Goal: Information Seeking & Learning: Learn about a topic

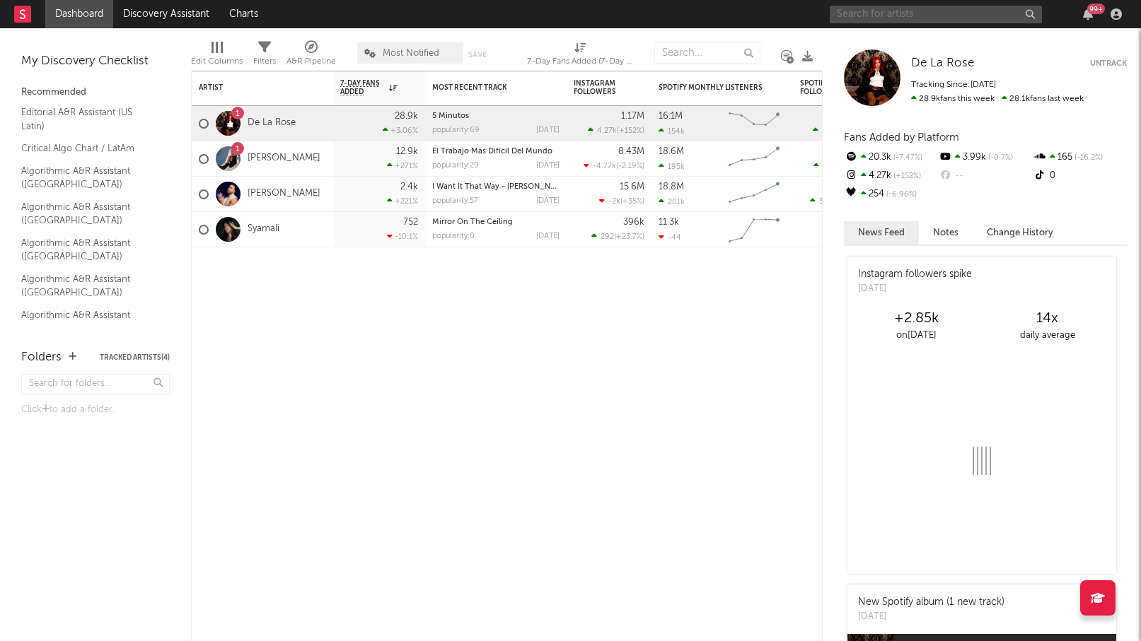
click at [925, 22] on input "text" at bounding box center [936, 15] width 212 height 18
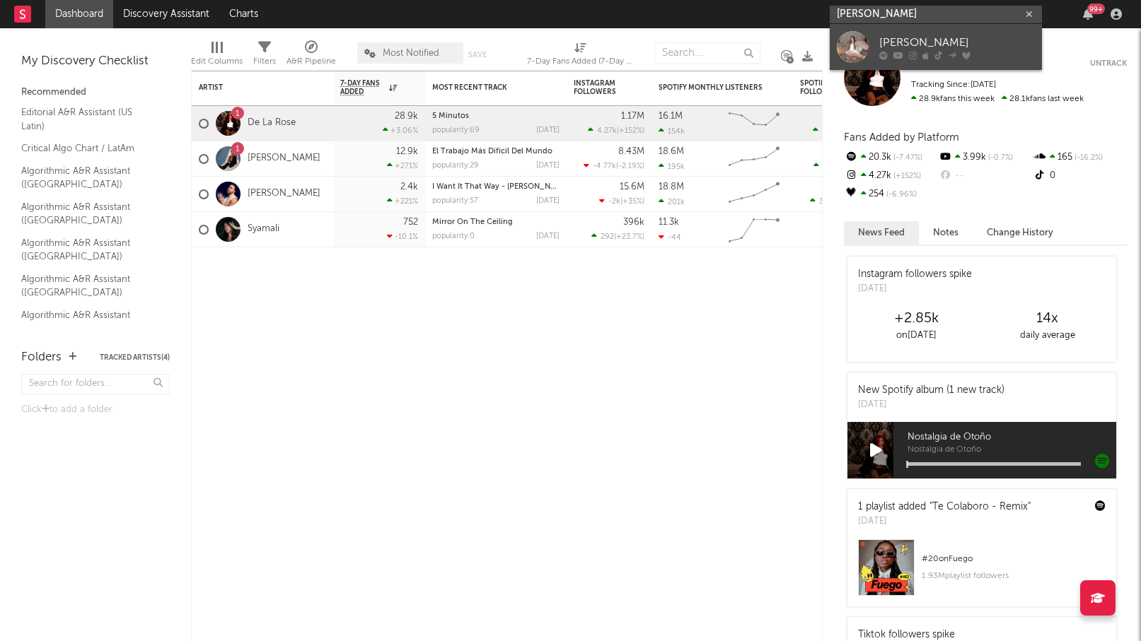
type input "[PERSON_NAME]"
click at [903, 40] on div "[PERSON_NAME]" at bounding box center [957, 42] width 156 height 17
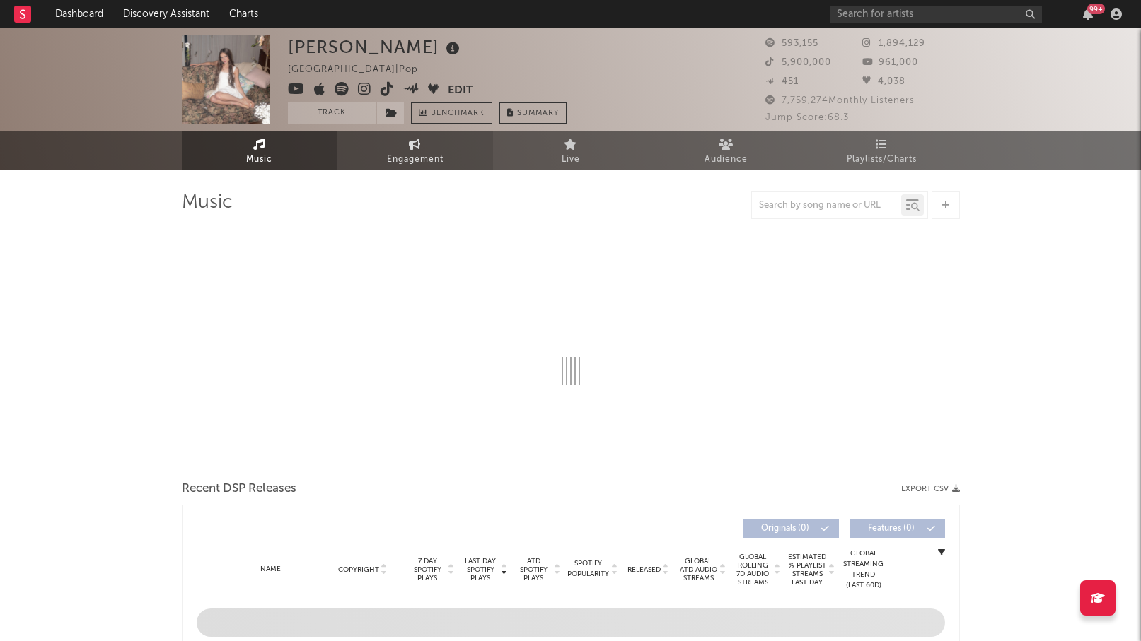
click at [412, 165] on span "Engagement" at bounding box center [415, 159] width 57 height 17
select select "1w"
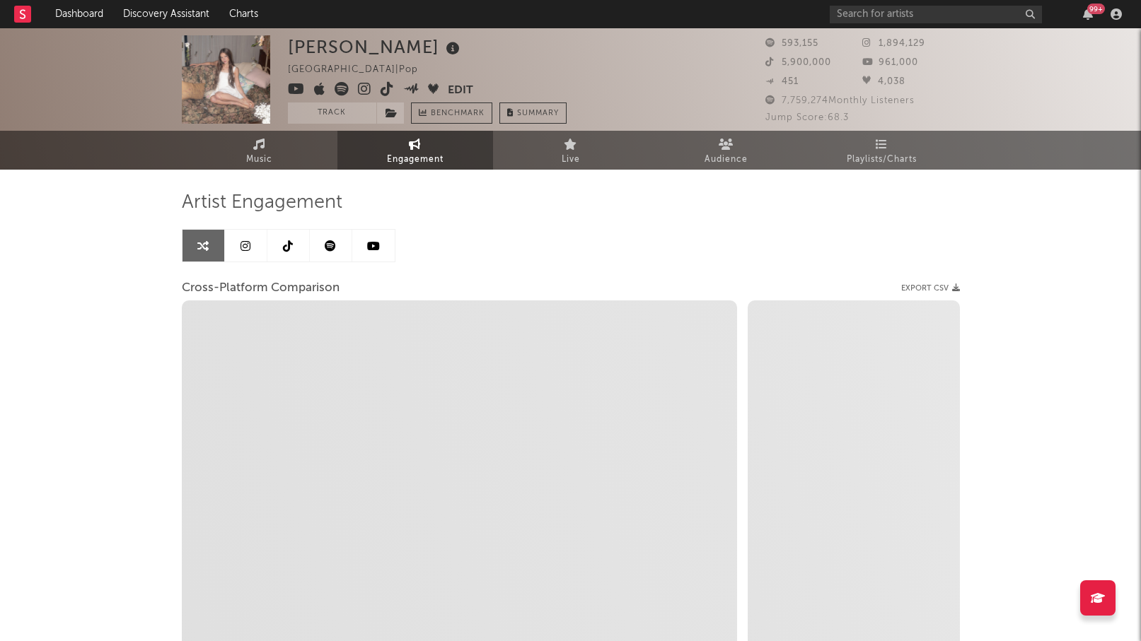
click at [248, 245] on icon at bounding box center [245, 245] width 10 height 11
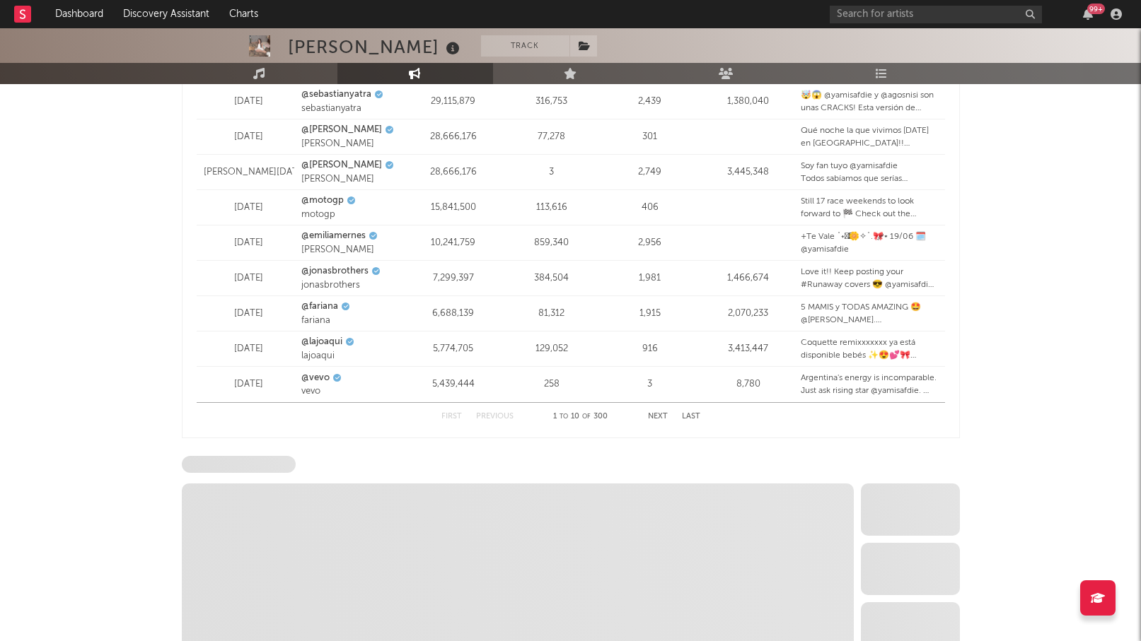
select select "6m"
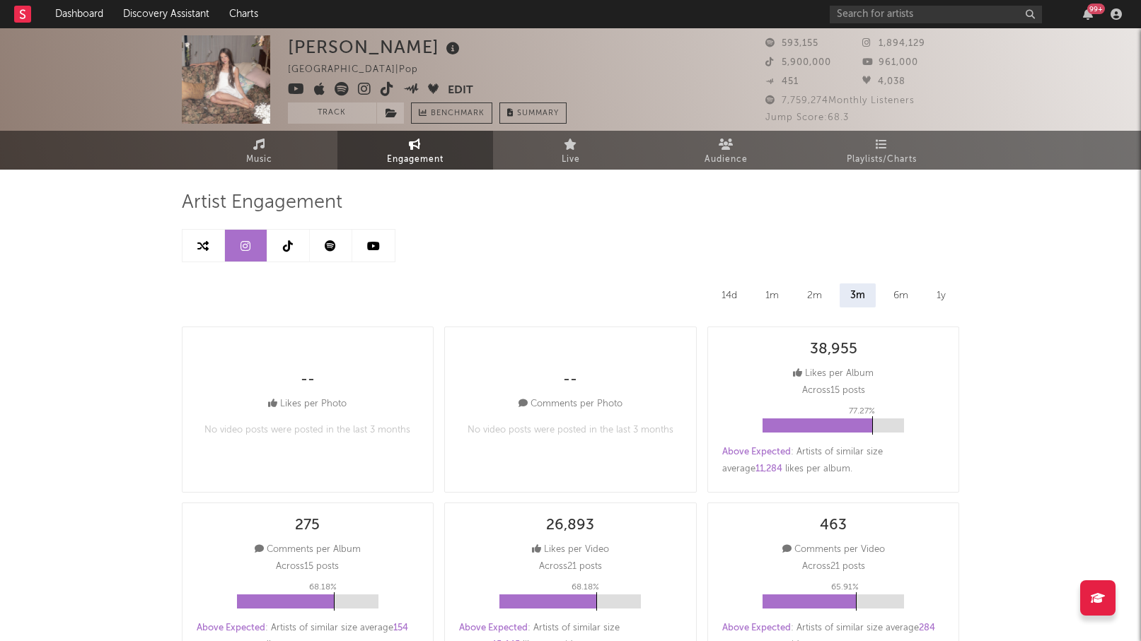
click at [373, 246] on icon at bounding box center [373, 245] width 13 height 11
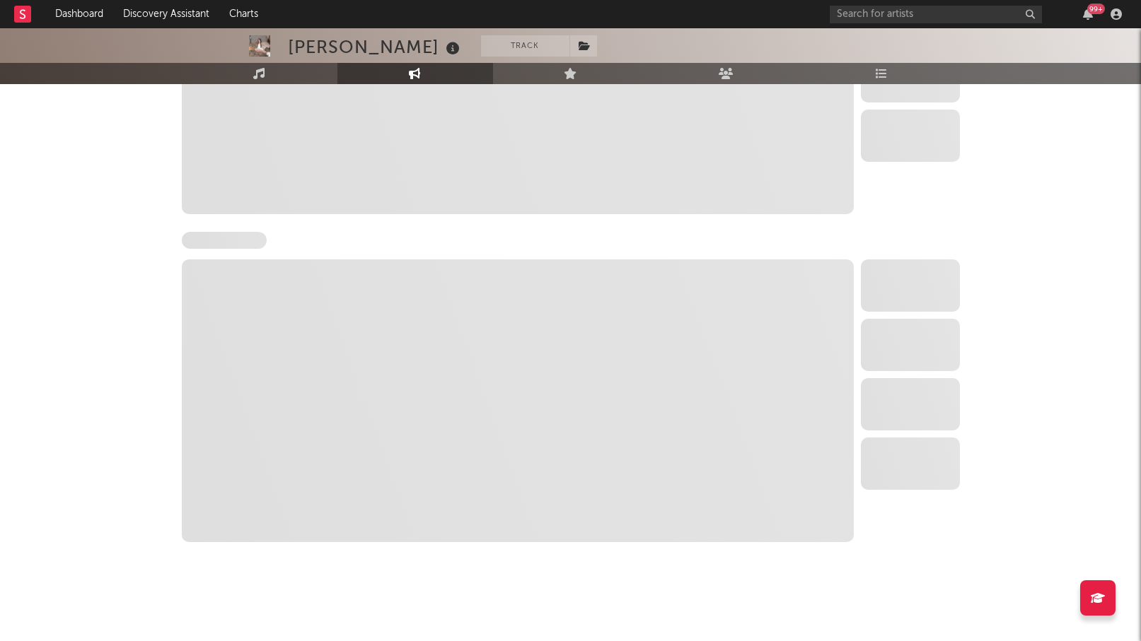
select select "6m"
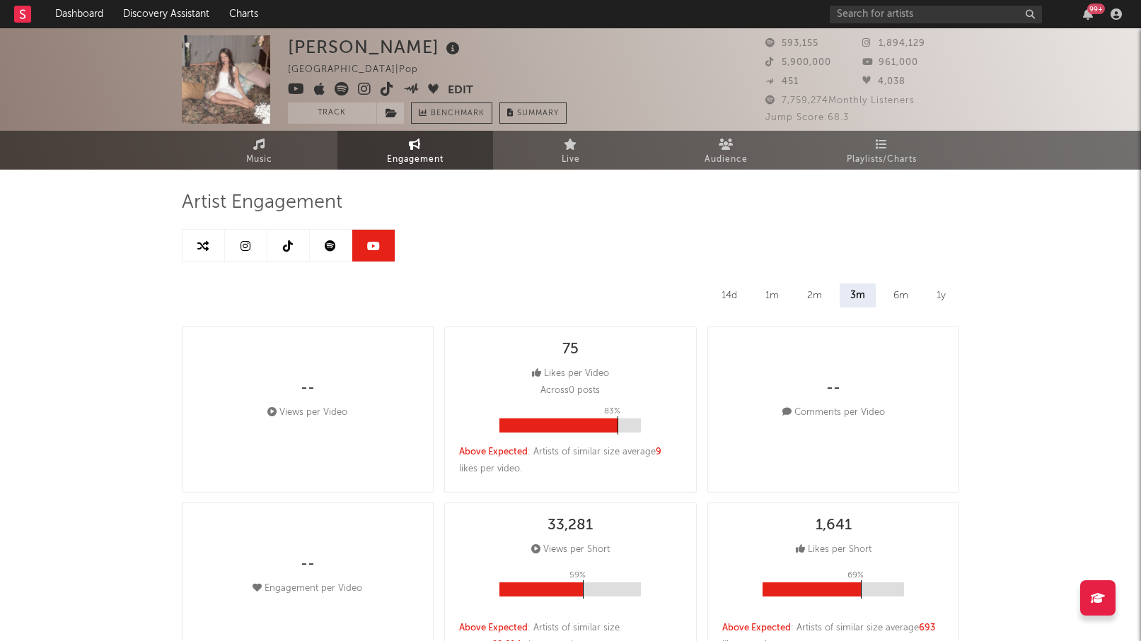
click at [226, 257] on link at bounding box center [246, 246] width 42 height 32
select select "6m"
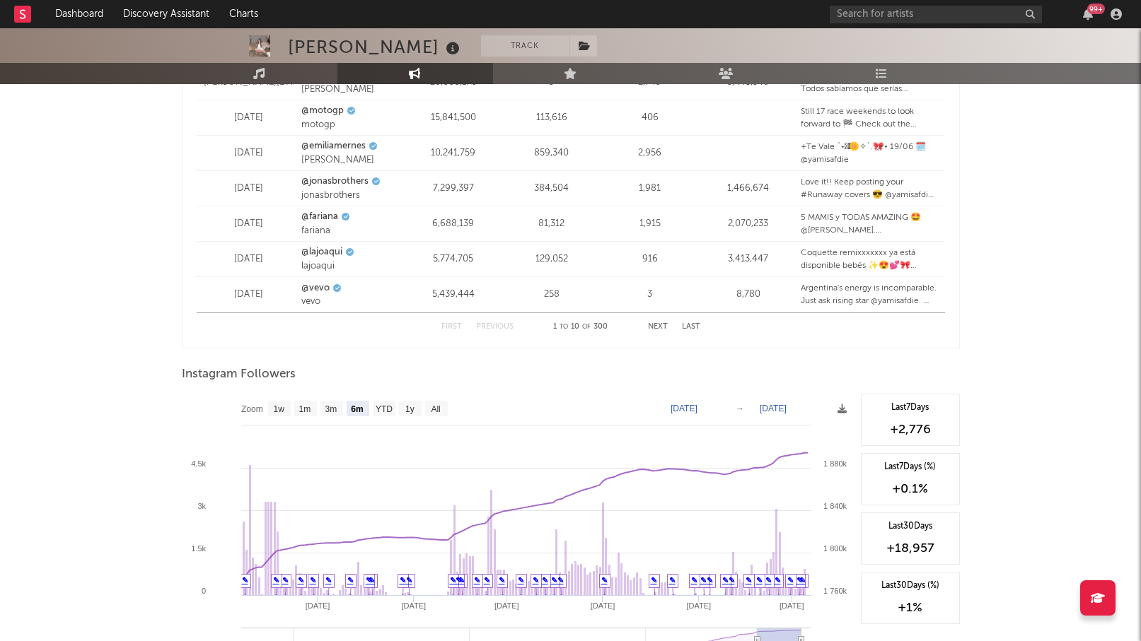
scroll to position [2044, 0]
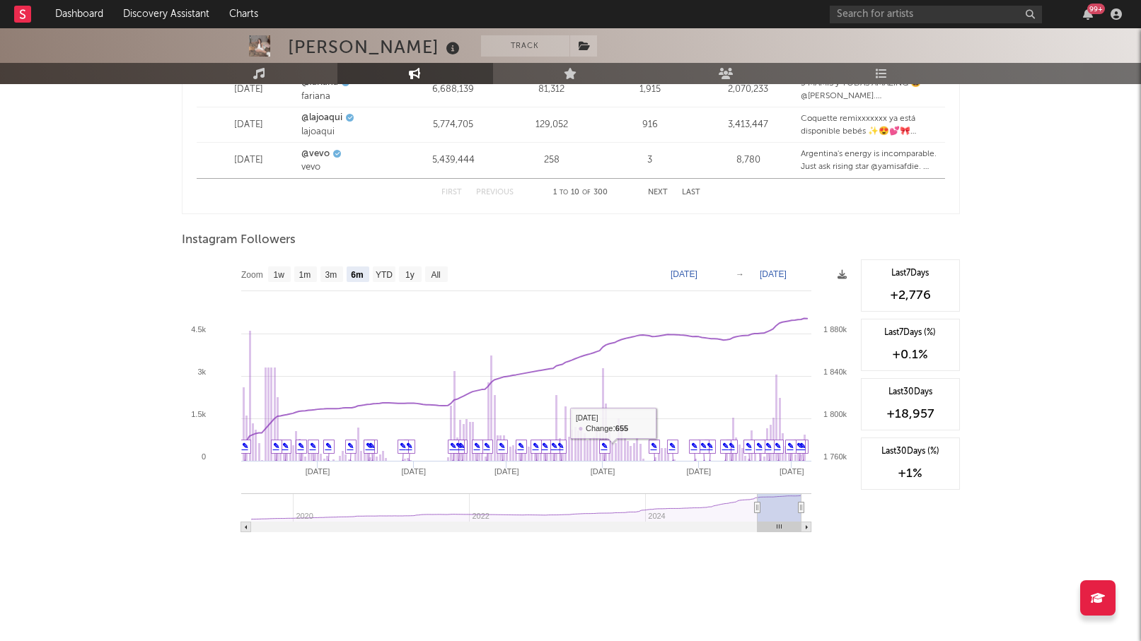
click at [494, 249] on div "Instagram Followers" at bounding box center [571, 240] width 778 height 24
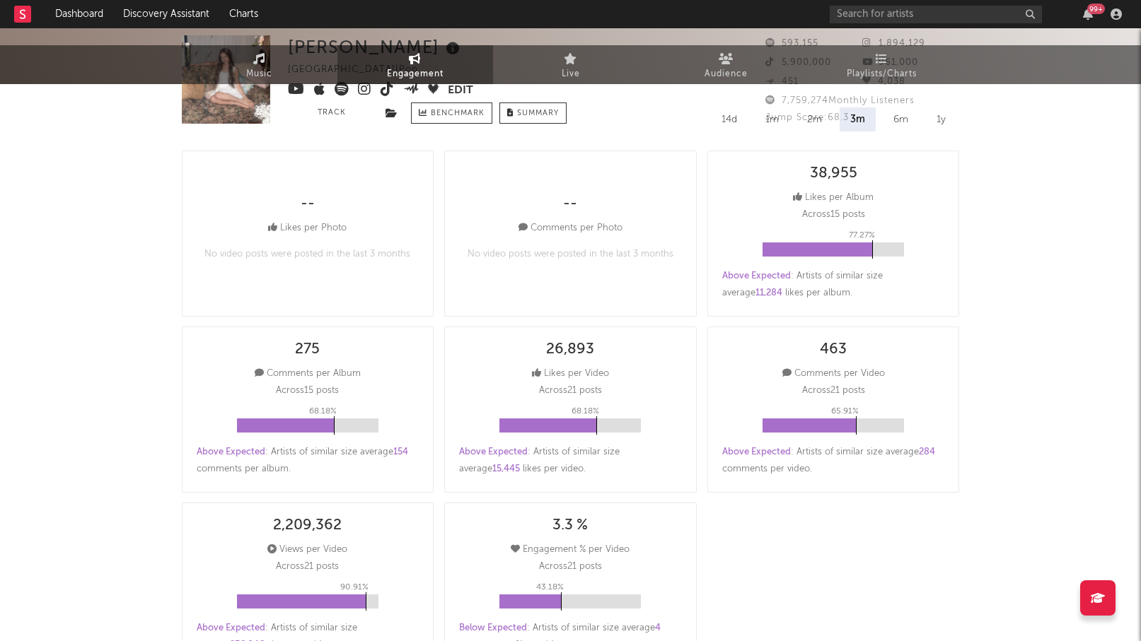
scroll to position [0, 0]
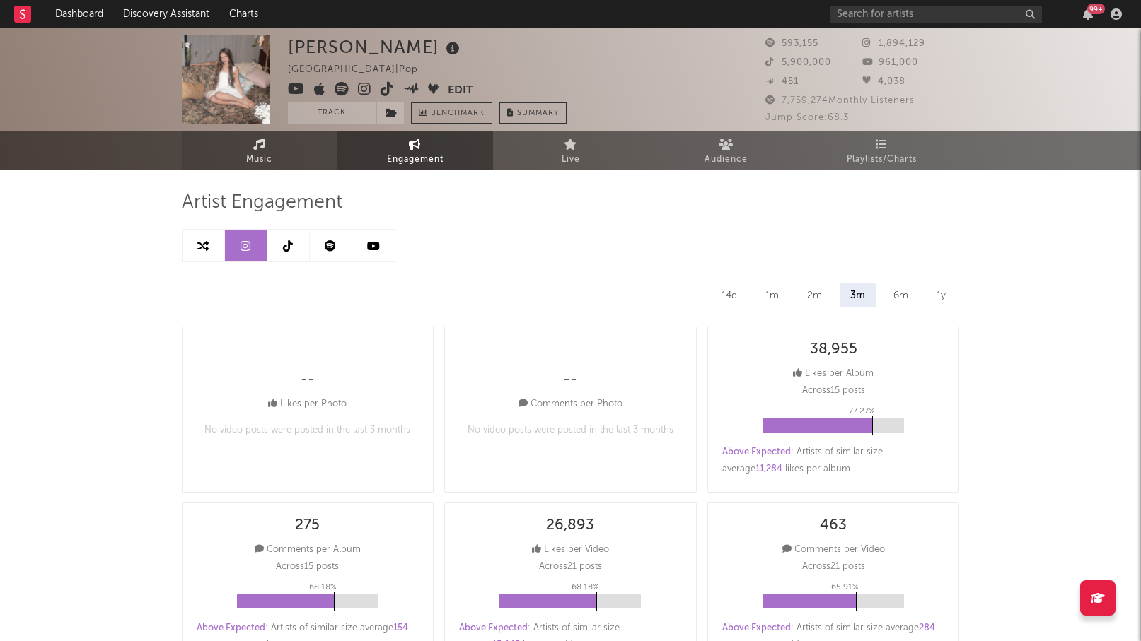
click at [263, 153] on span "Music" at bounding box center [259, 159] width 26 height 17
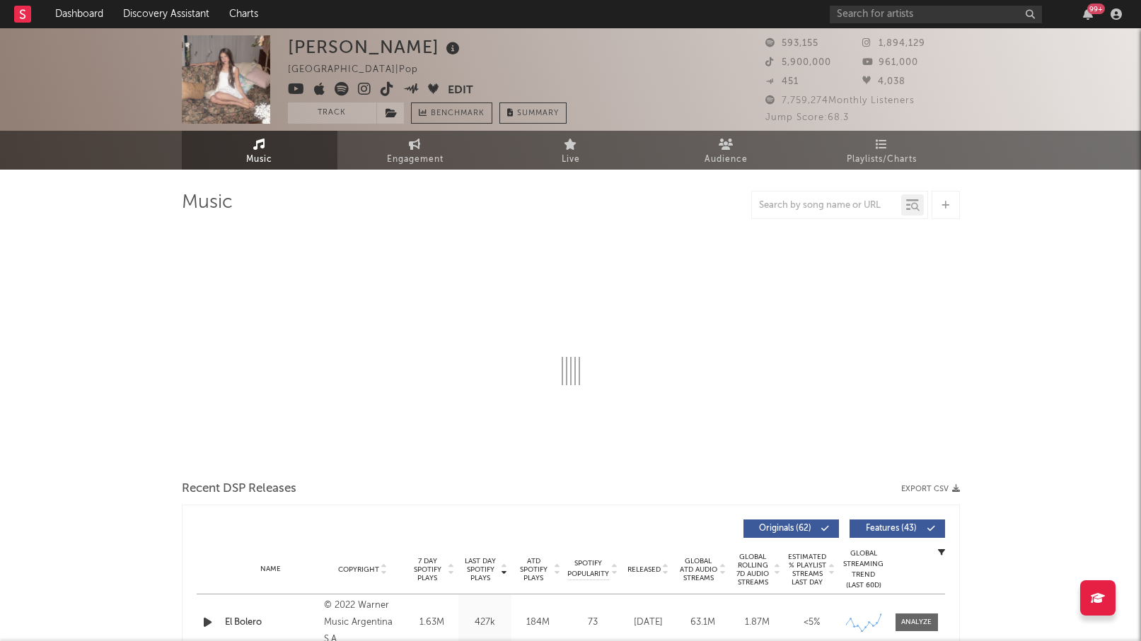
select select "6m"
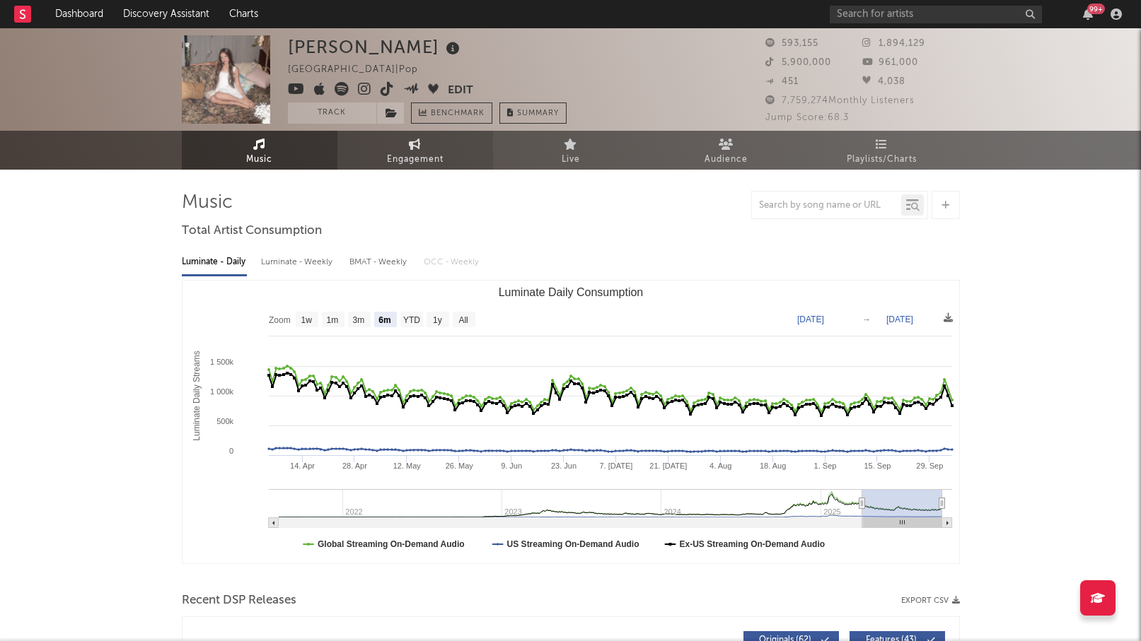
click at [397, 159] on span "Engagement" at bounding box center [415, 159] width 57 height 17
select select "1w"
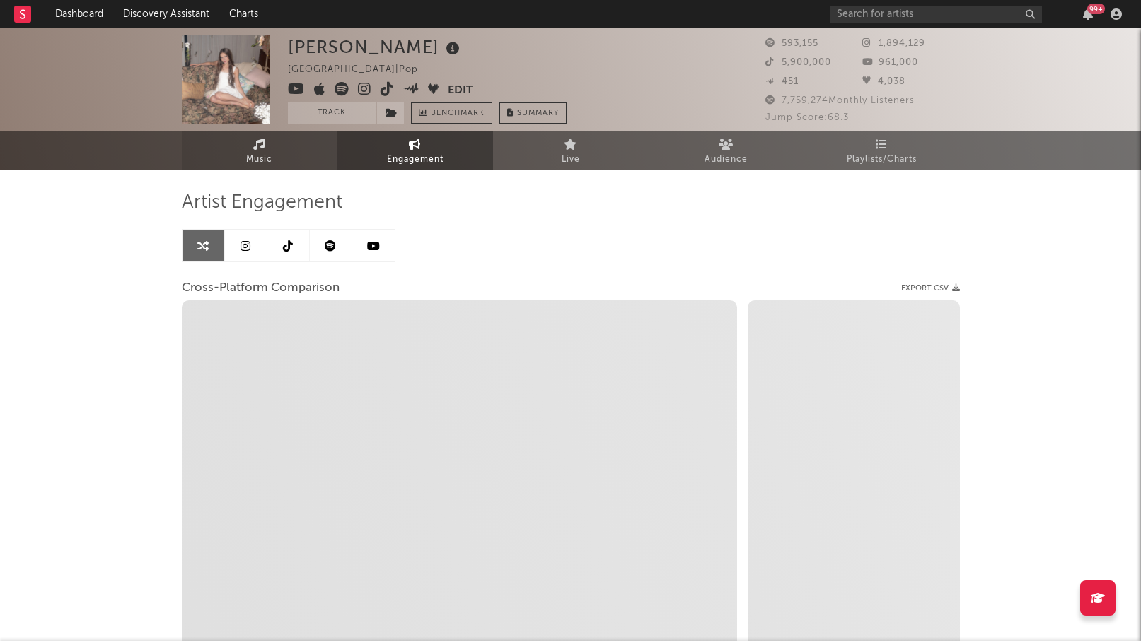
click at [283, 145] on link "Music" at bounding box center [260, 150] width 156 height 39
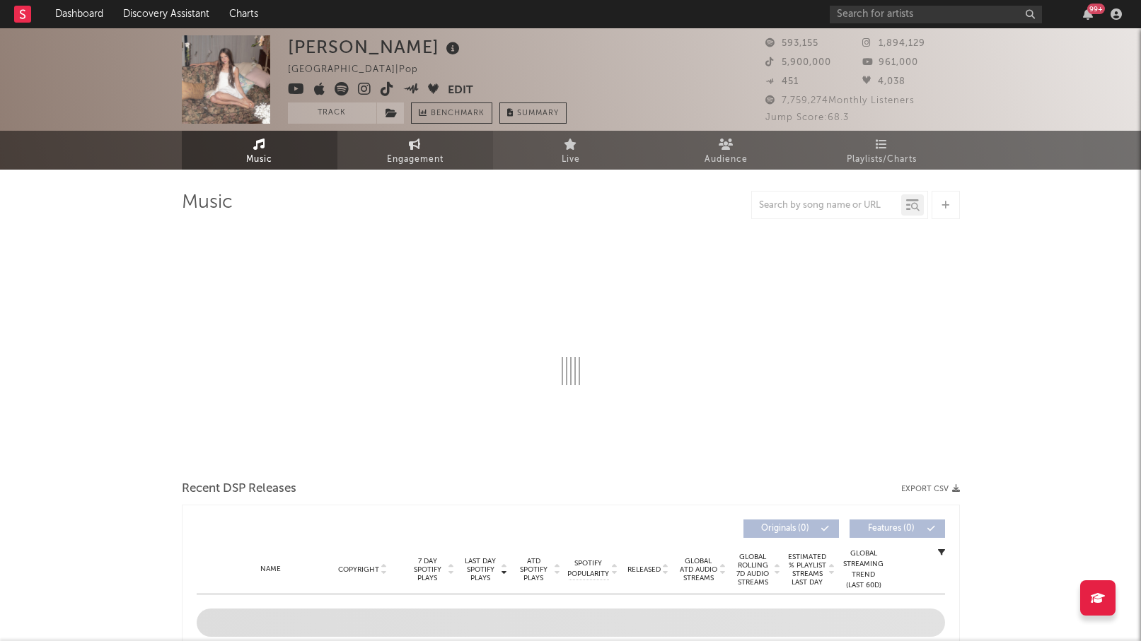
click at [380, 158] on link "Engagement" at bounding box center [415, 150] width 156 height 39
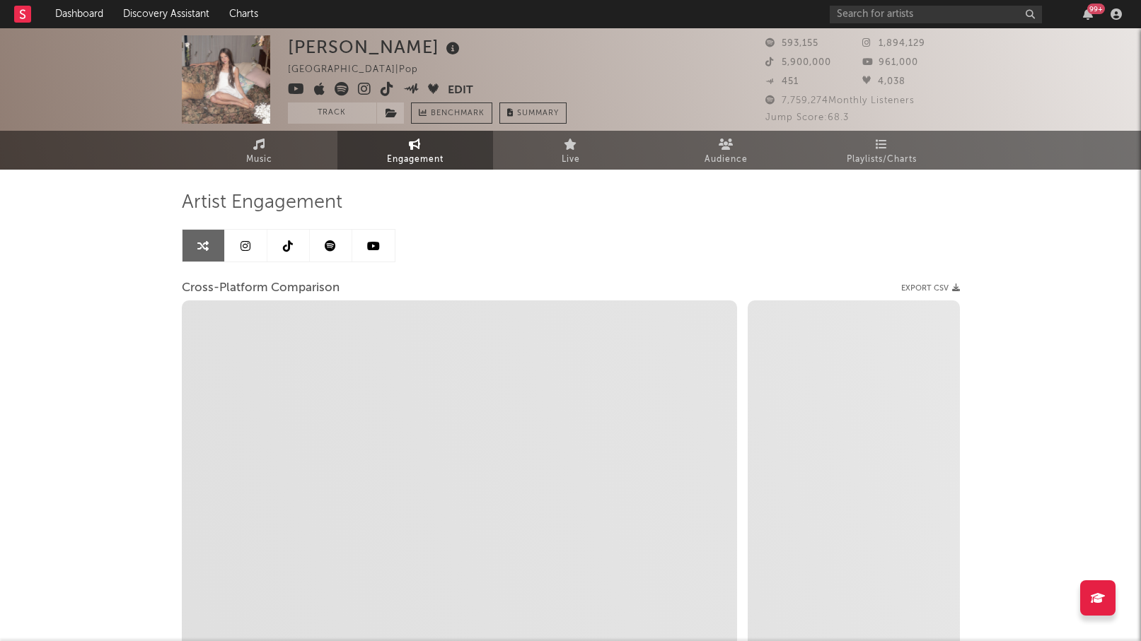
select select "1w"
click at [325, 245] on icon at bounding box center [330, 245] width 11 height 11
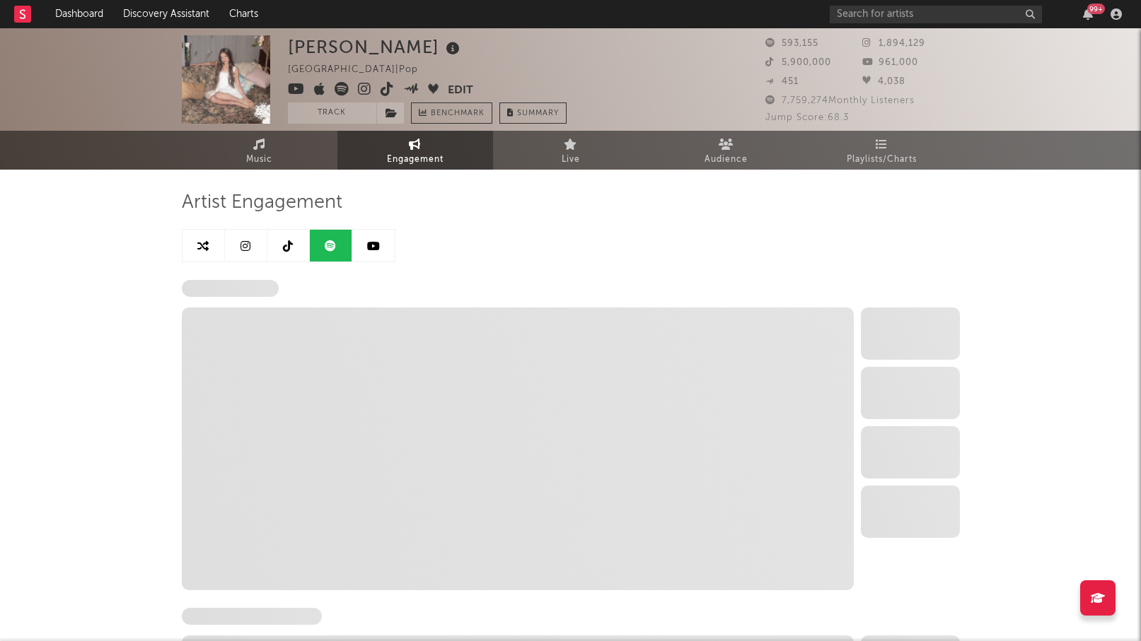
select select "6m"
select select "1w"
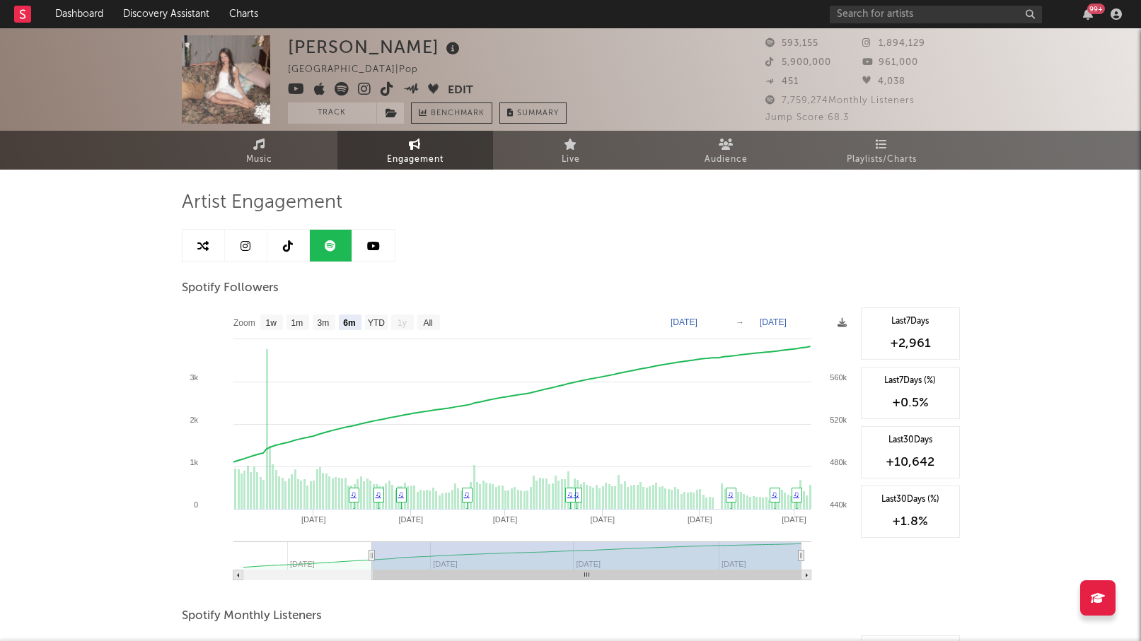
click at [310, 251] on link at bounding box center [331, 246] width 42 height 32
click at [275, 250] on link at bounding box center [288, 246] width 42 height 32
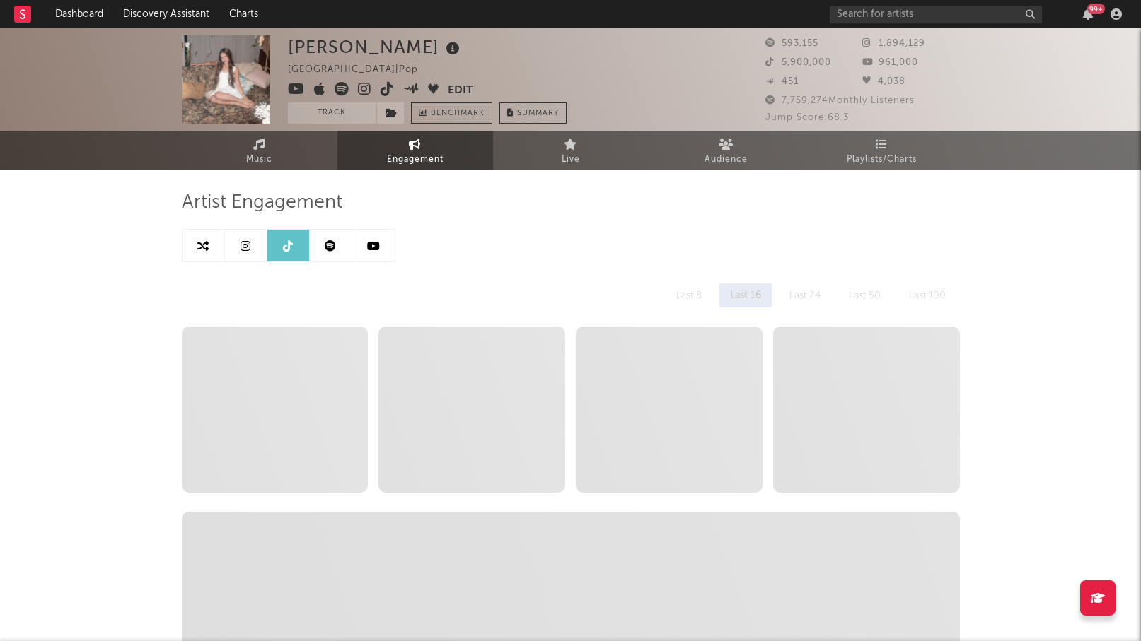
click at [237, 246] on link at bounding box center [246, 246] width 42 height 32
select select "6m"
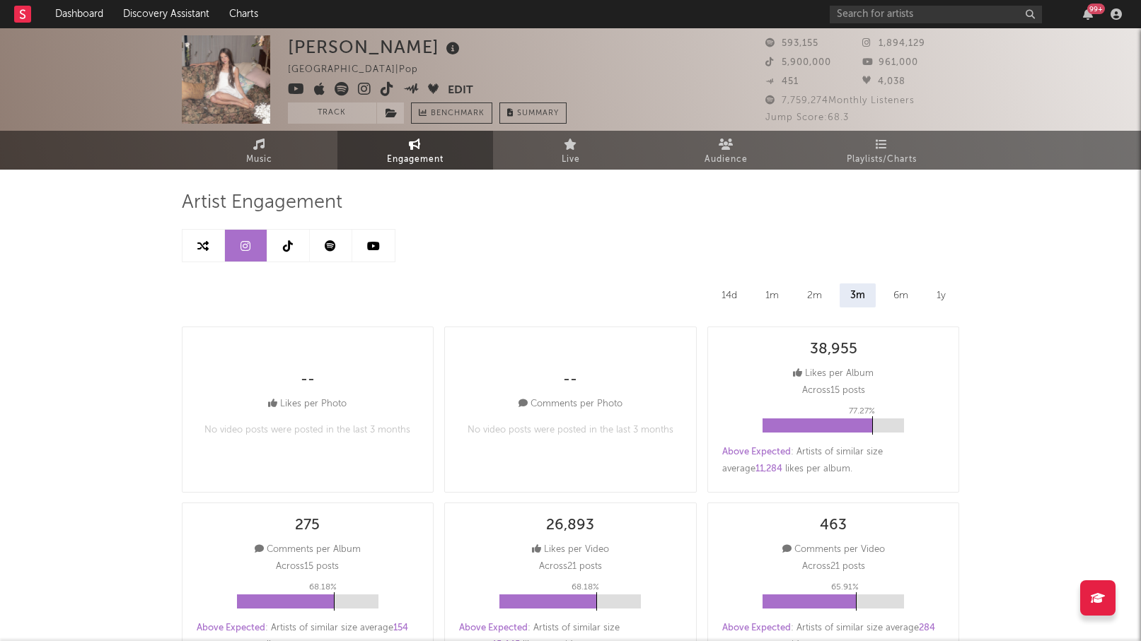
click at [318, 248] on link at bounding box center [331, 246] width 42 height 32
select select "6m"
select select "1w"
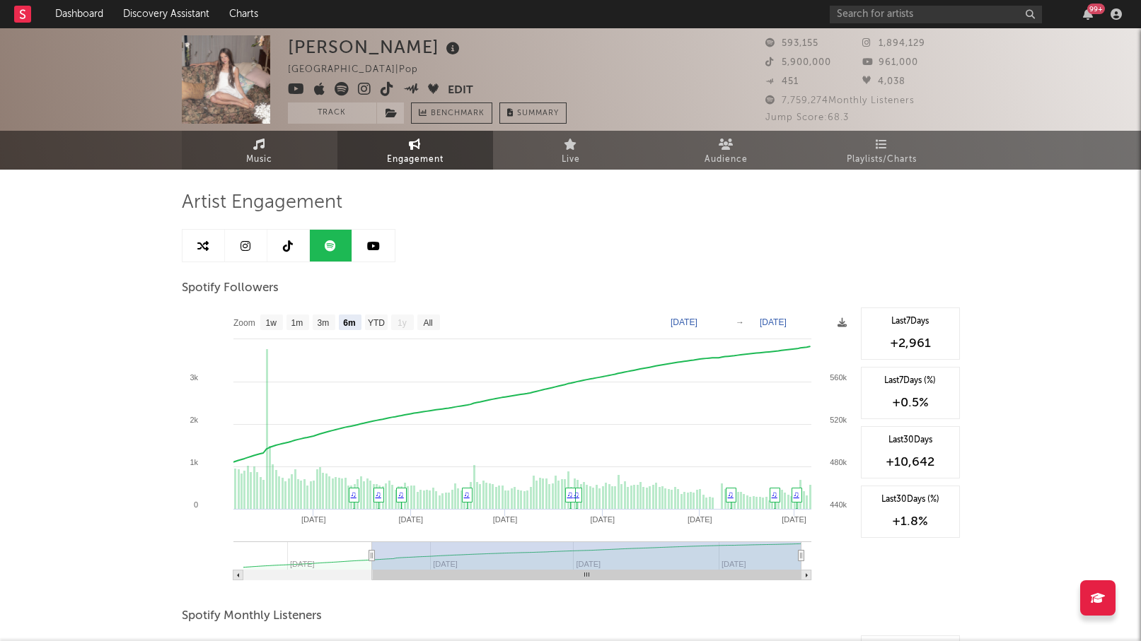
click at [255, 137] on link "Music" at bounding box center [260, 150] width 156 height 39
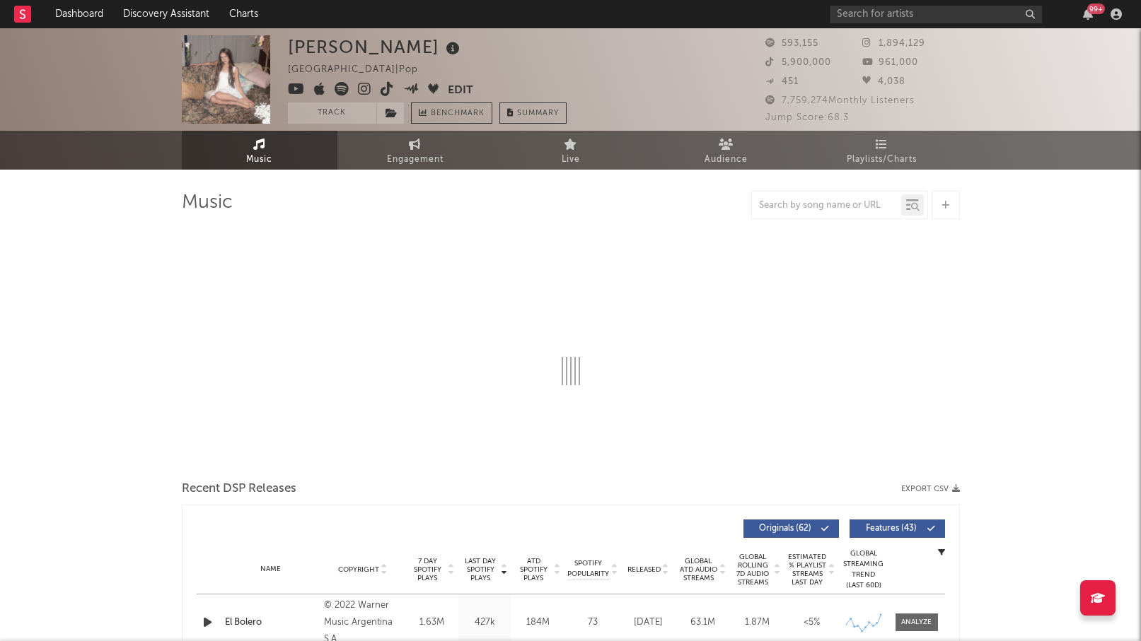
select select "6m"
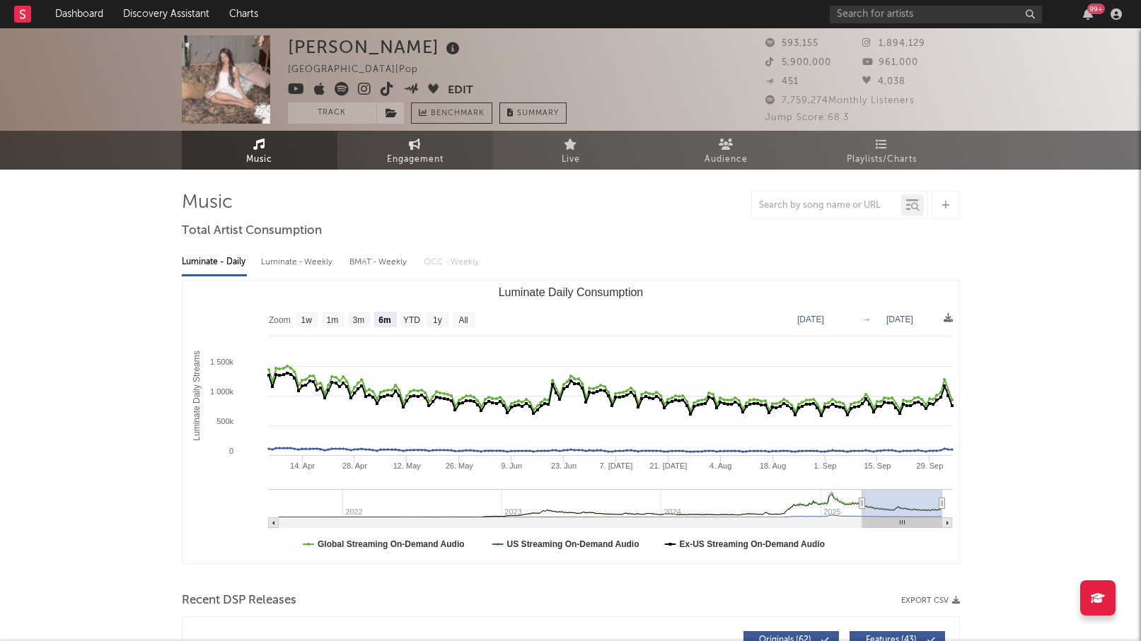
click at [405, 167] on span "Engagement" at bounding box center [415, 159] width 57 height 17
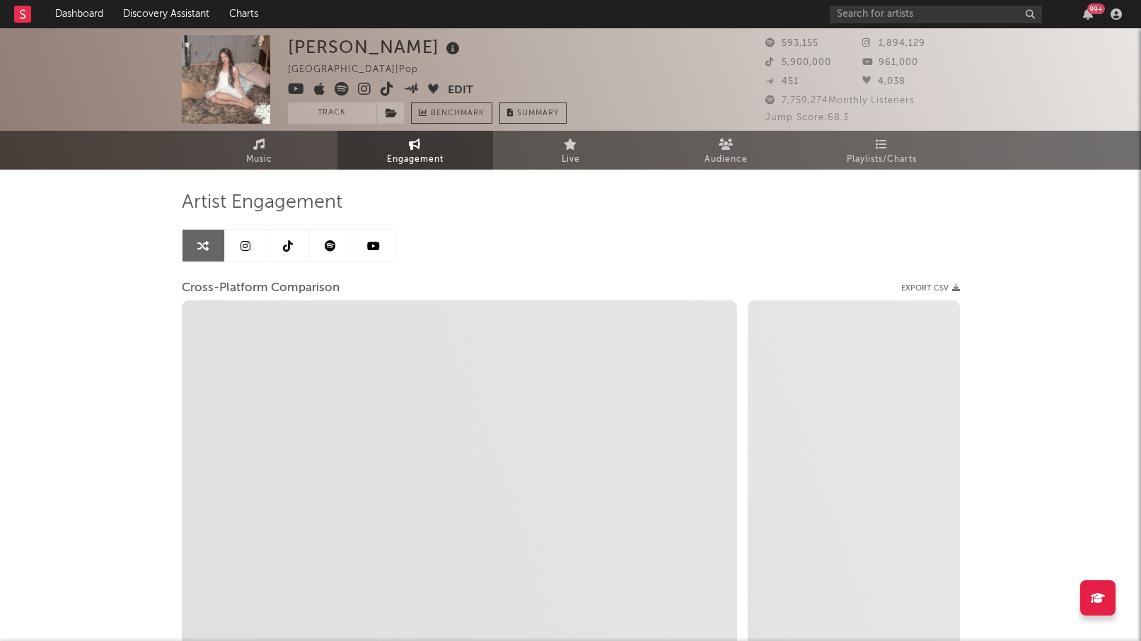
select select "1w"
click at [243, 250] on icon at bounding box center [245, 245] width 10 height 11
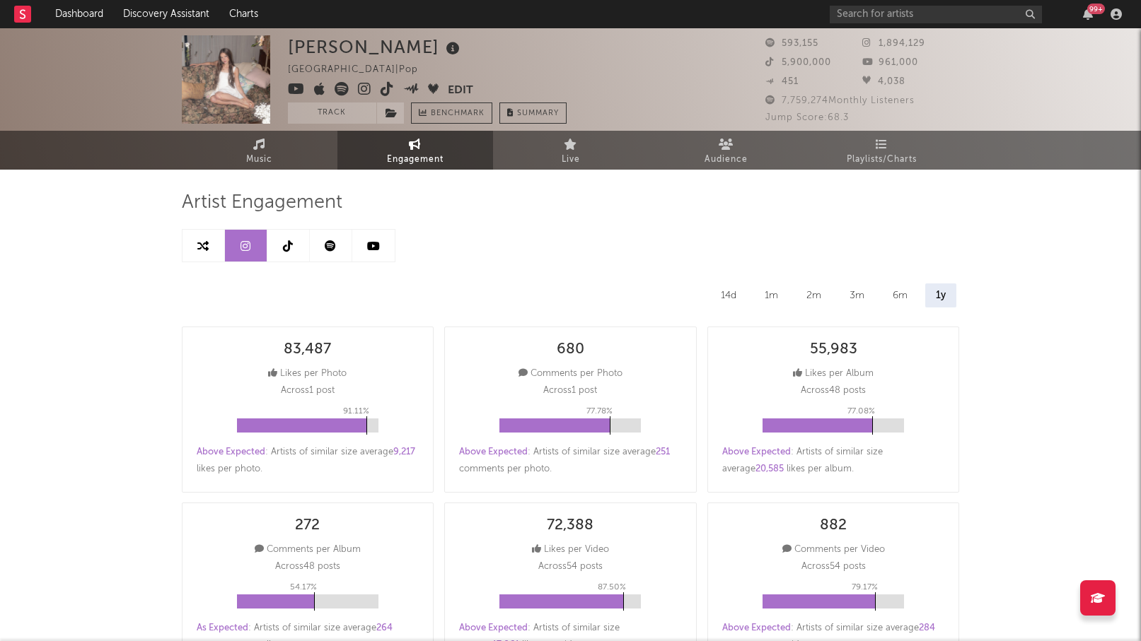
select select "6m"
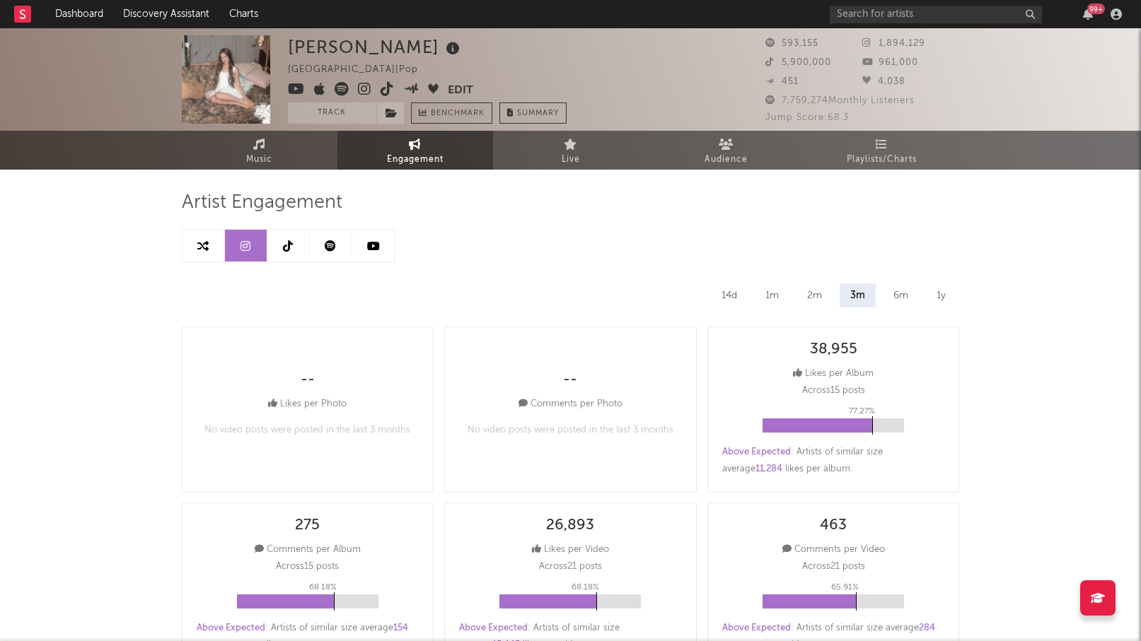
click at [284, 250] on icon at bounding box center [288, 245] width 10 height 11
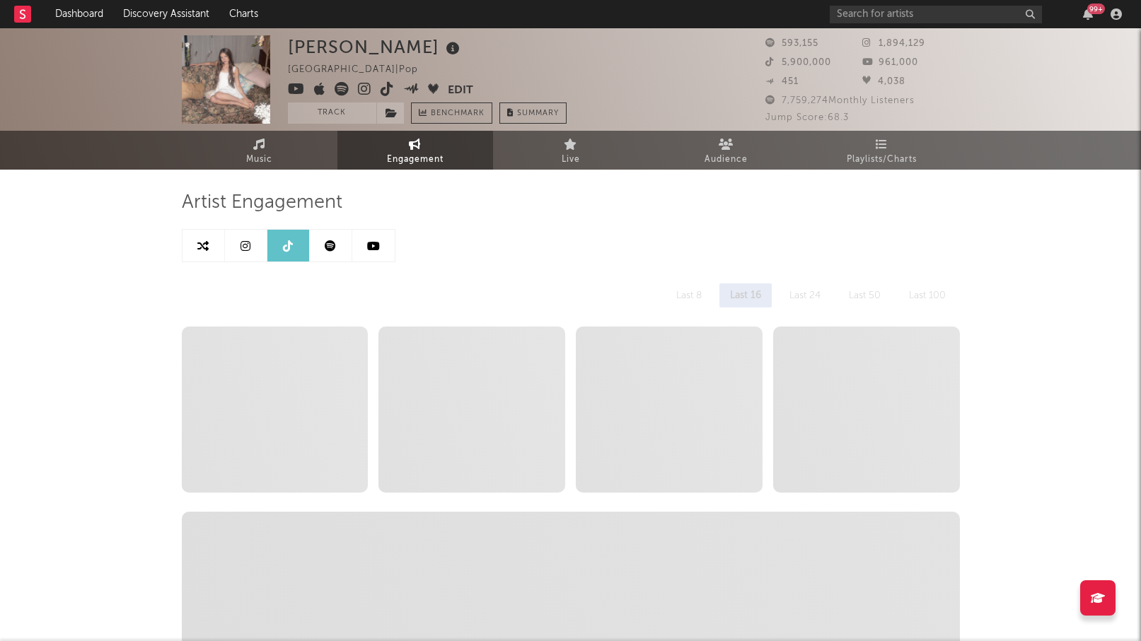
select select "6m"
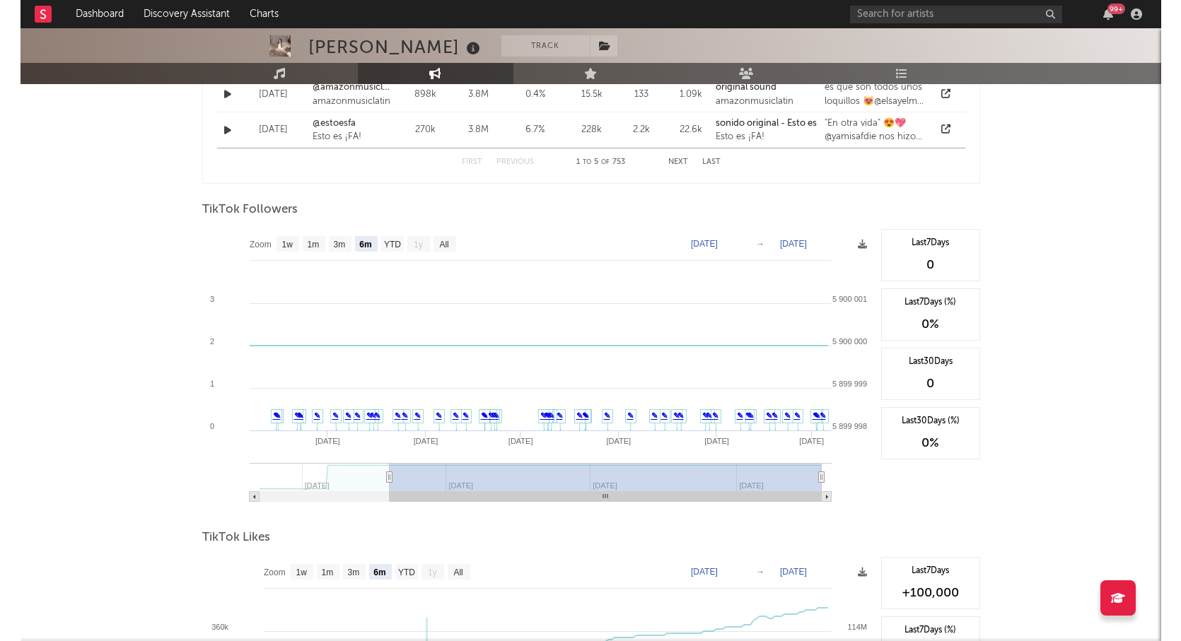
scroll to position [1292, 0]
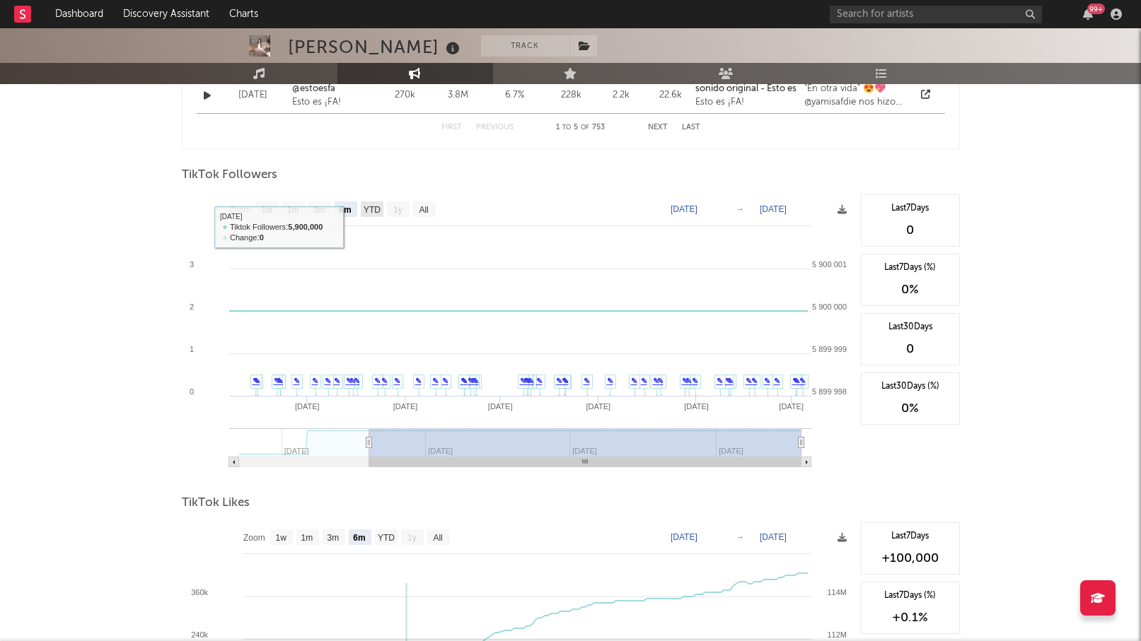
click at [374, 209] on text "YTD" at bounding box center [371, 210] width 17 height 10
select select "YTD"
type input "[DATE]"
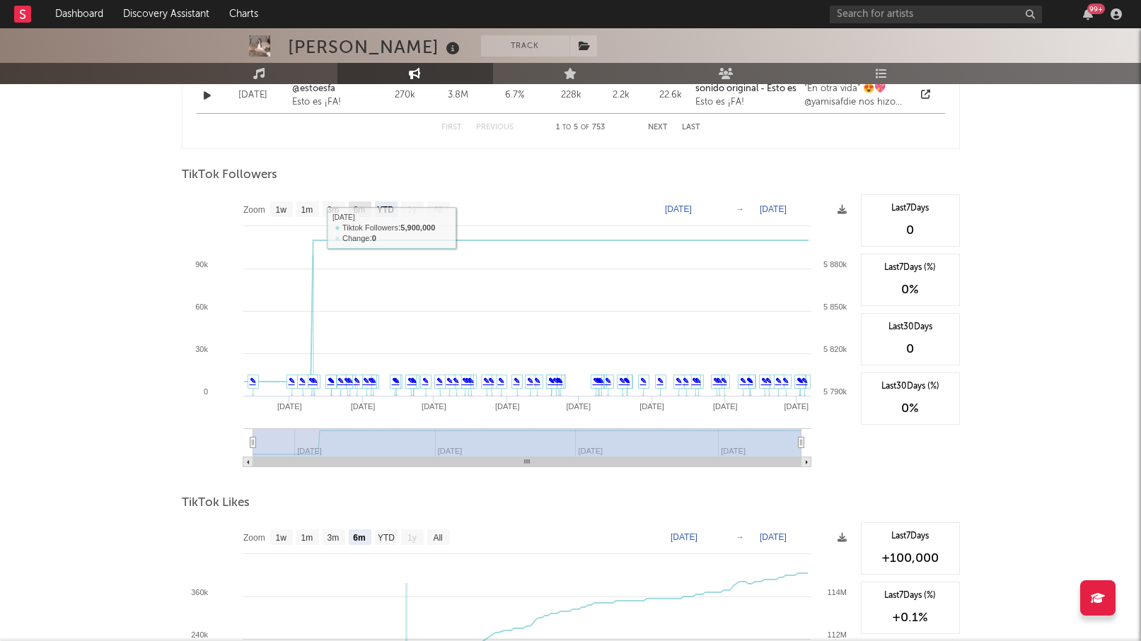
click at [354, 212] on text "6m" at bounding box center [359, 210] width 12 height 10
select select "6m"
type input "[DATE]"
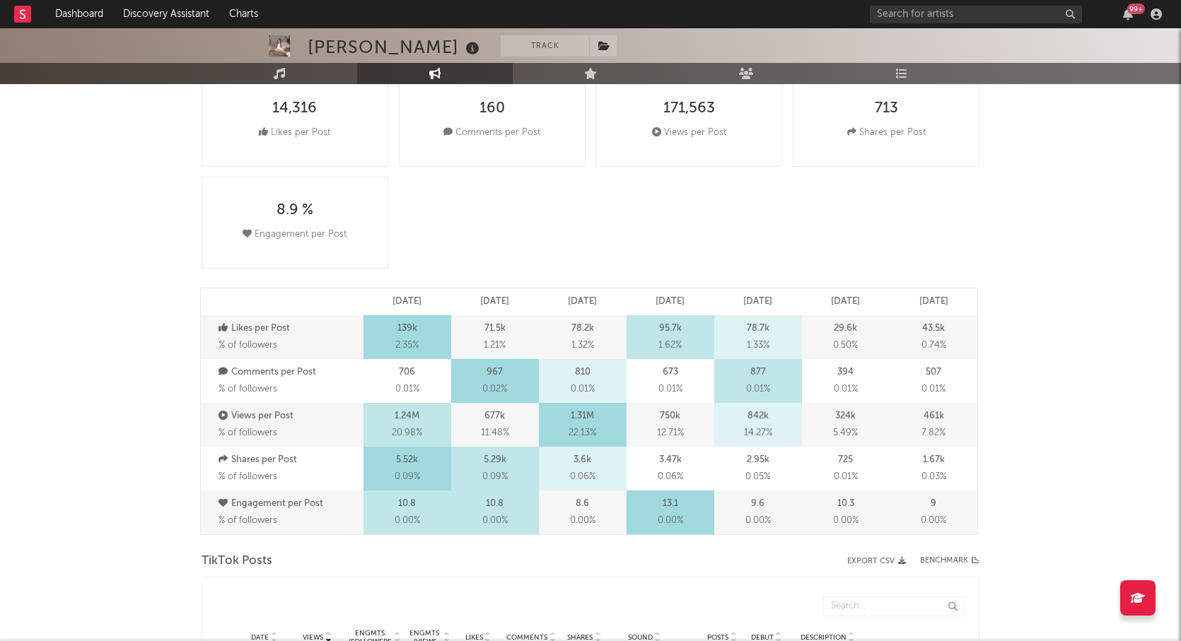
scroll to position [249, 0]
